Goal: Task Accomplishment & Management: Manage account settings

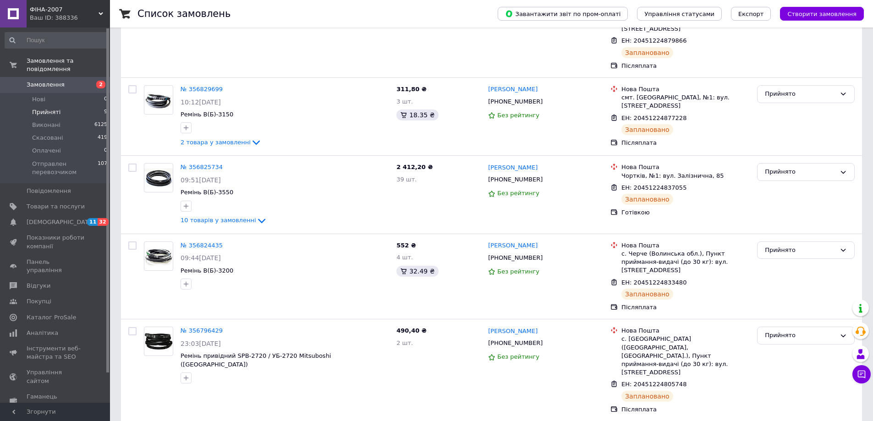
scroll to position [431, 0]
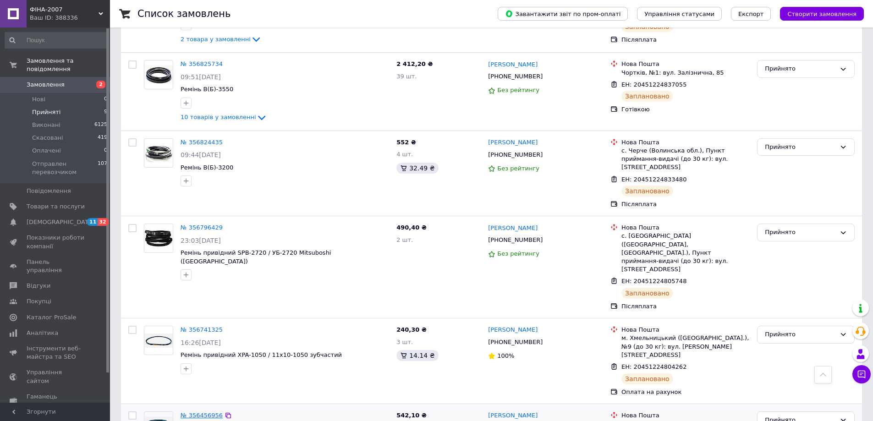
click at [208, 412] on link "№ 356456956" at bounding box center [202, 415] width 42 height 7
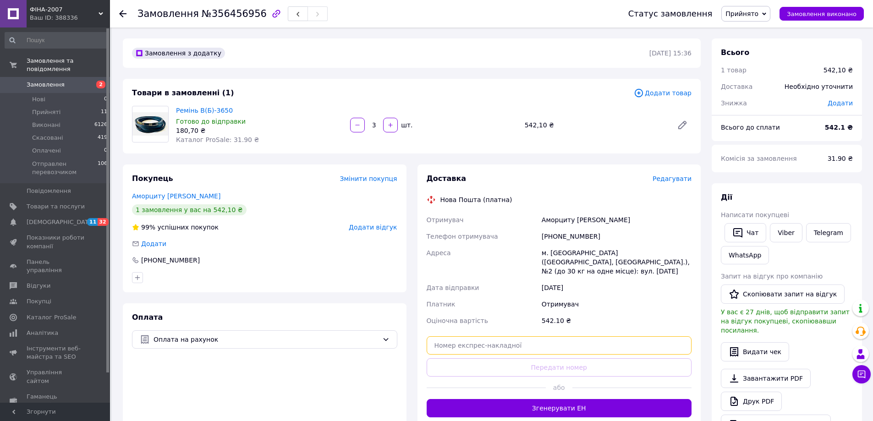
click at [488, 347] on input "text" at bounding box center [559, 345] width 265 height 18
paste input "59001432872815"
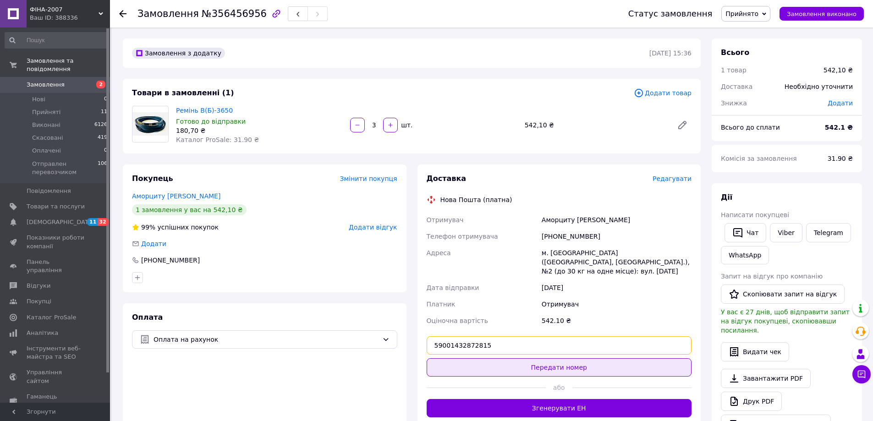
type input "59001432872815"
click at [538, 365] on button "Передати номер" at bounding box center [559, 367] width 265 height 18
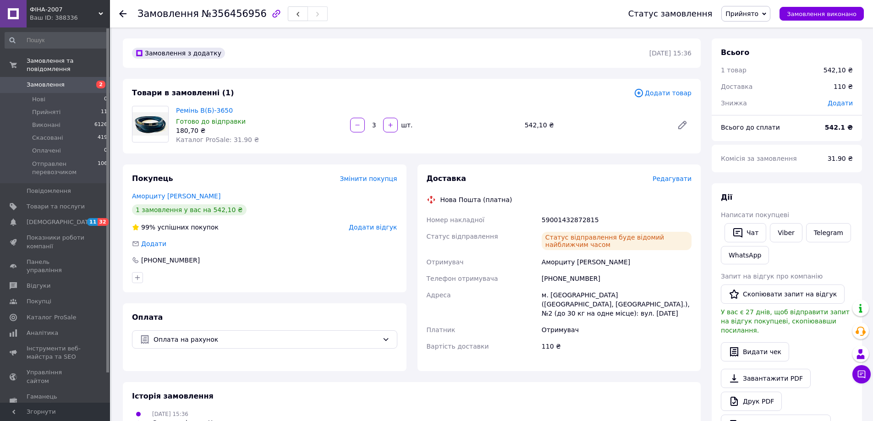
click at [755, 15] on span "Прийнято" at bounding box center [741, 13] width 33 height 7
click at [758, 72] on li "Отправлен перевозчиком" at bounding box center [767, 73] width 90 height 14
click at [124, 11] on icon at bounding box center [122, 13] width 7 height 7
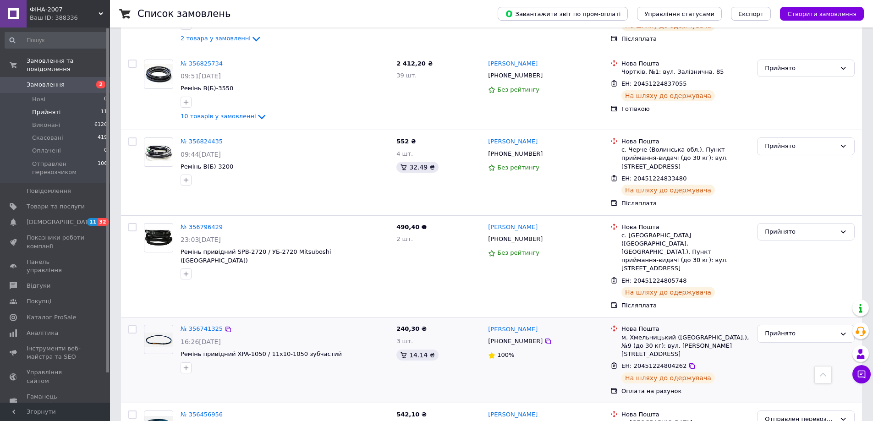
scroll to position [637, 0]
